Goal: Task Accomplishment & Management: Use online tool/utility

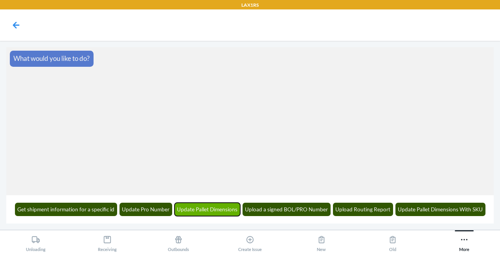
click at [210, 212] on button "Update Pallet Dimensions" at bounding box center [208, 209] width 66 height 13
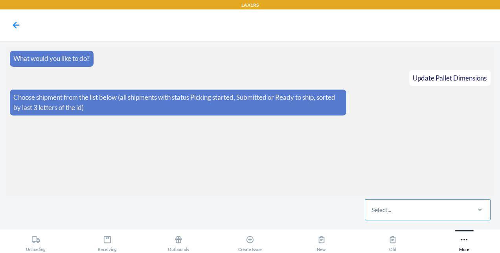
click at [413, 208] on div "Select..." at bounding box center [417, 210] width 105 height 20
click at [373, 208] on input "Select..." at bounding box center [372, 209] width 1 height 9
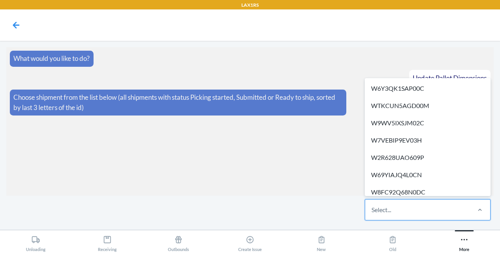
paste input "W69YIAJQ4L0CN"
type input "W69YIAJQ4L0CN"
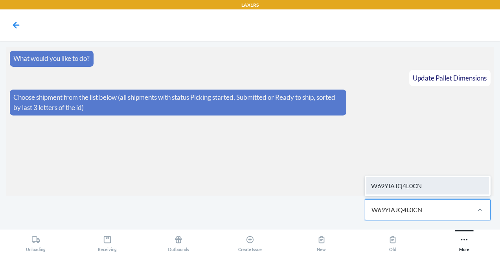
click at [406, 187] on div "W69YIAJQ4L0CN" at bounding box center [428, 185] width 123 height 17
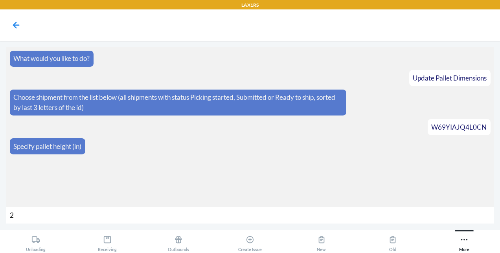
type input "26"
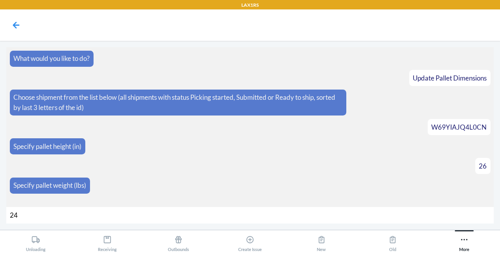
type input "246"
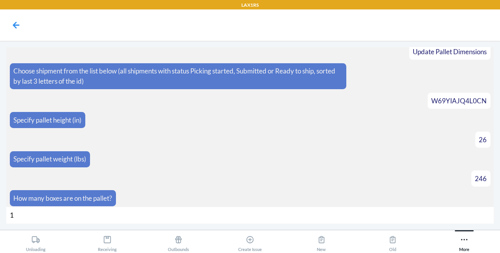
type input "10"
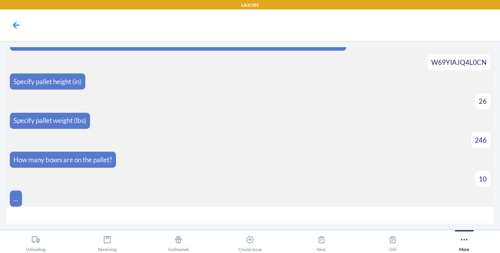
scroll to position [76, 0]
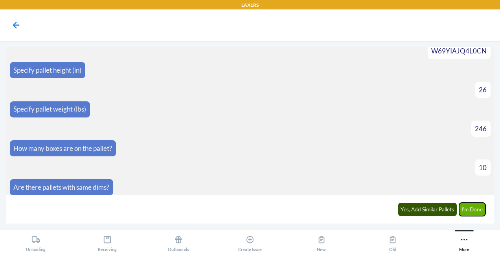
click at [479, 204] on button "I'm Done" at bounding box center [472, 209] width 27 height 13
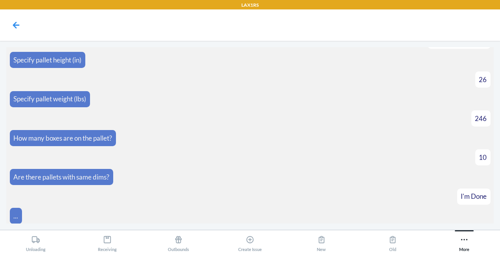
scroll to position [165, 0]
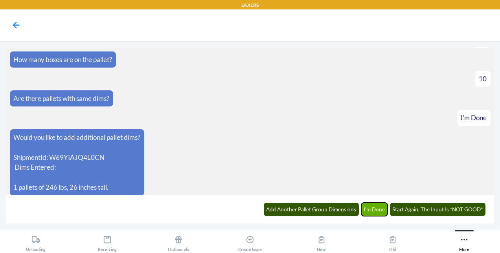
click at [371, 211] on button "I'm Done" at bounding box center [375, 209] width 27 height 13
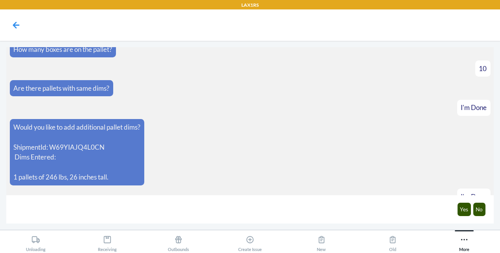
scroll to position [204, 0]
